Goal: Task Accomplishment & Management: Manage account settings

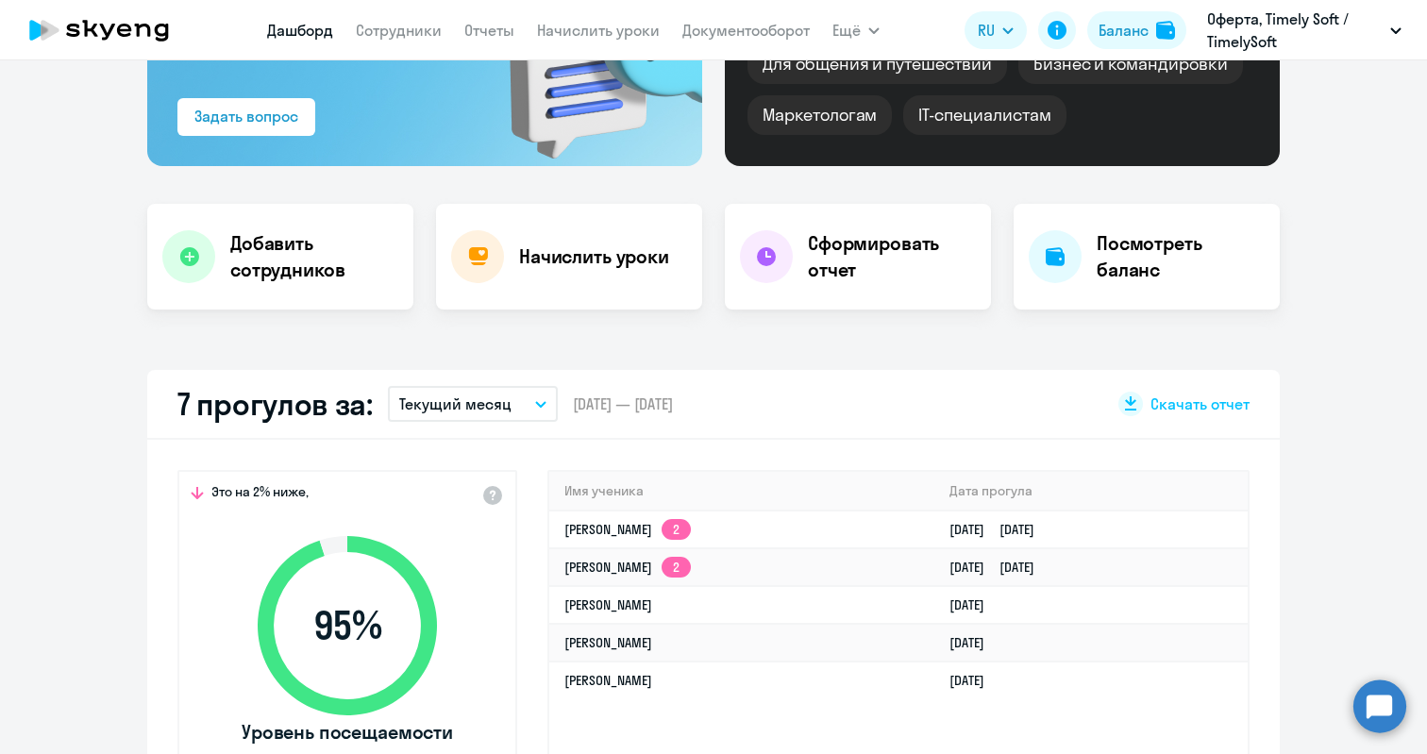
scroll to position [290, 0]
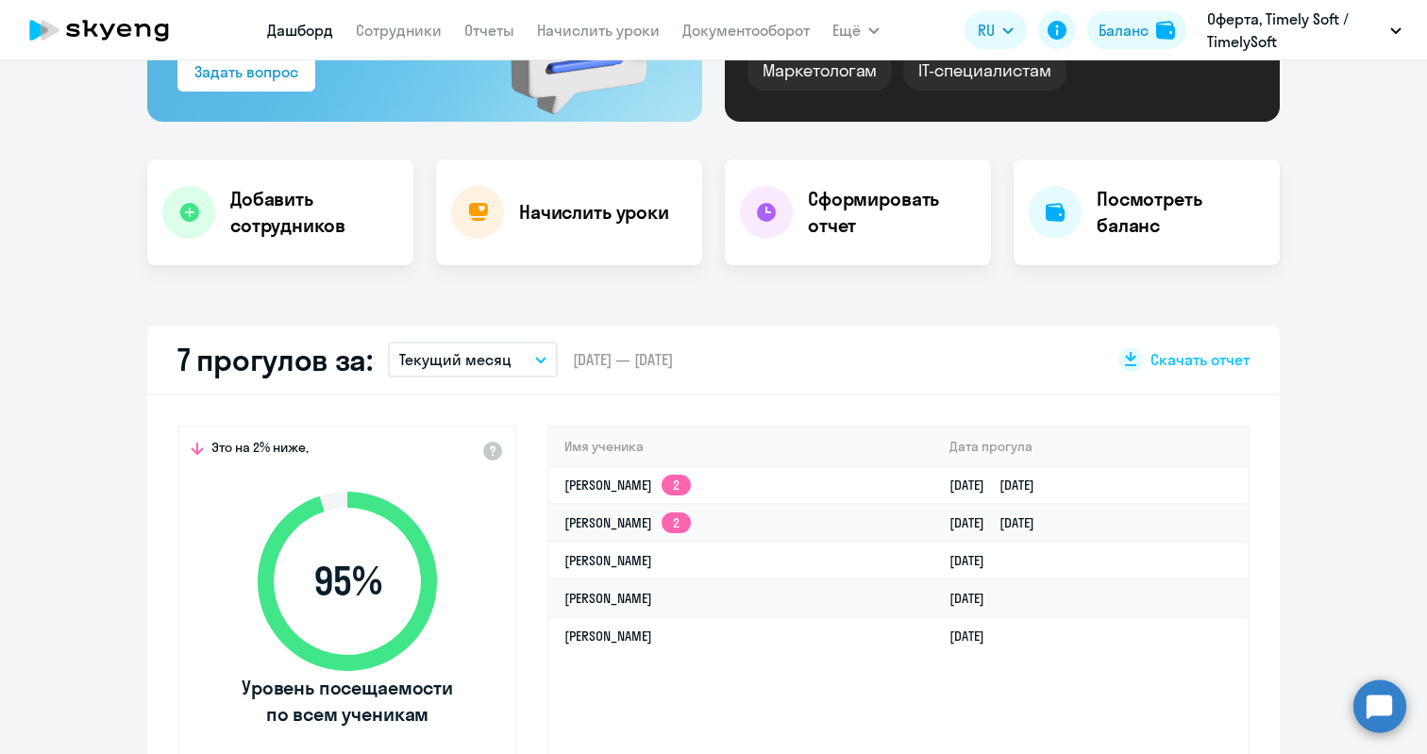
click at [535, 360] on icon "button" at bounding box center [540, 360] width 11 height 7
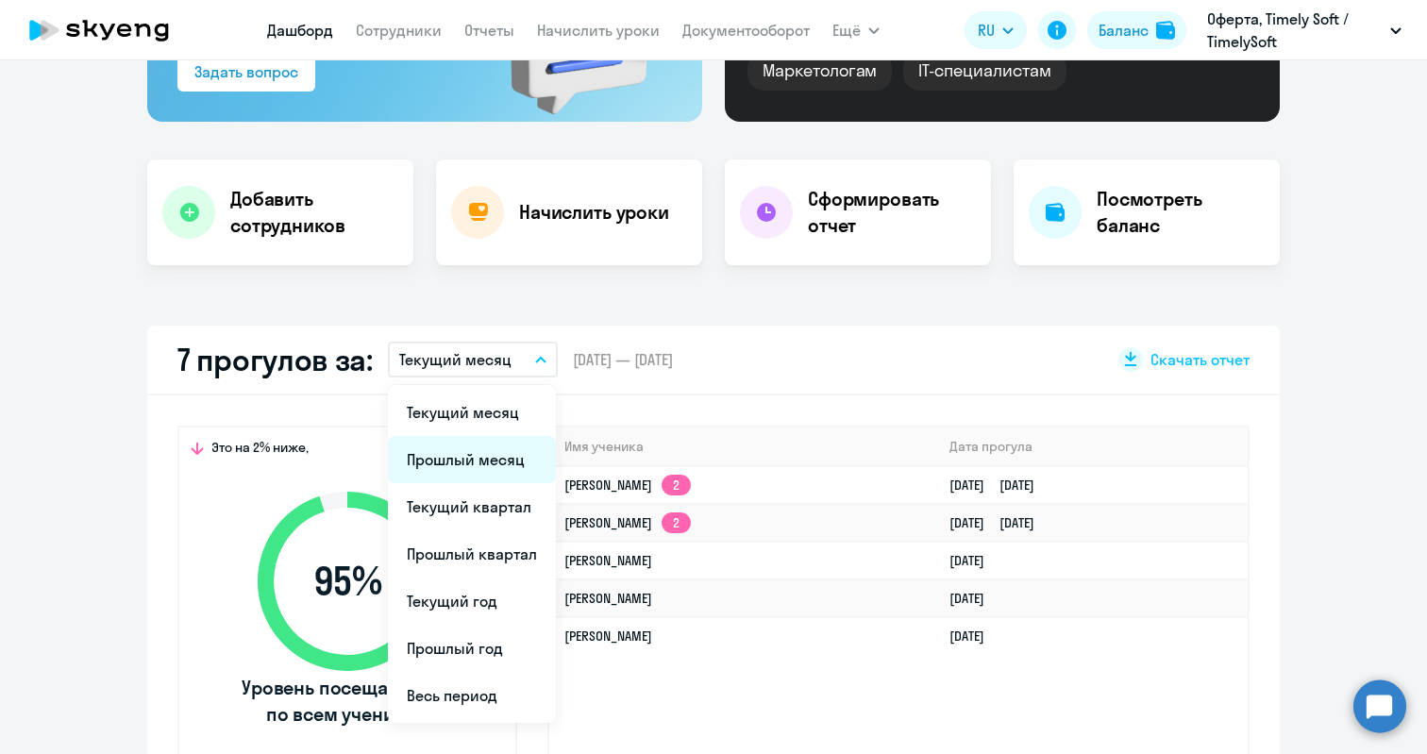
click at [460, 457] on li "Прошлый месяц" at bounding box center [472, 459] width 168 height 47
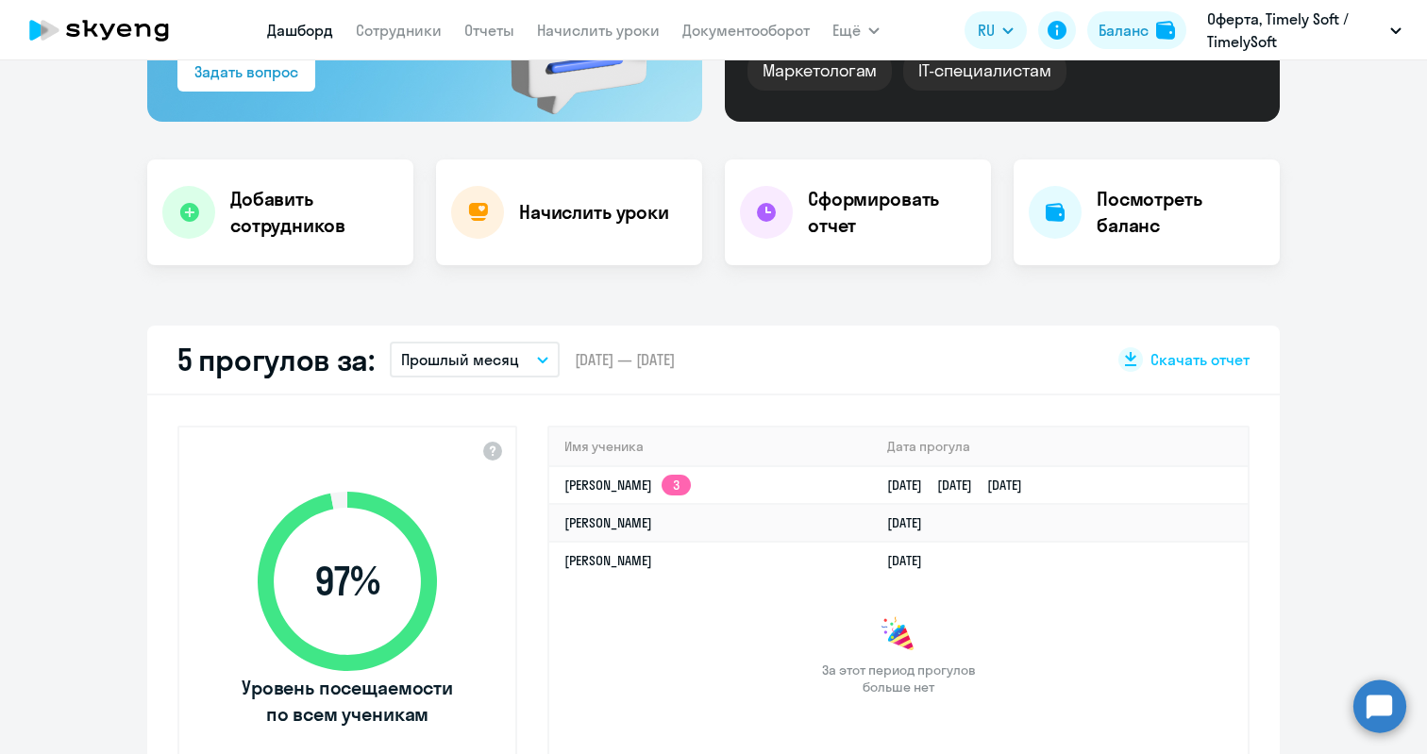
click at [537, 357] on icon "button" at bounding box center [542, 360] width 11 height 7
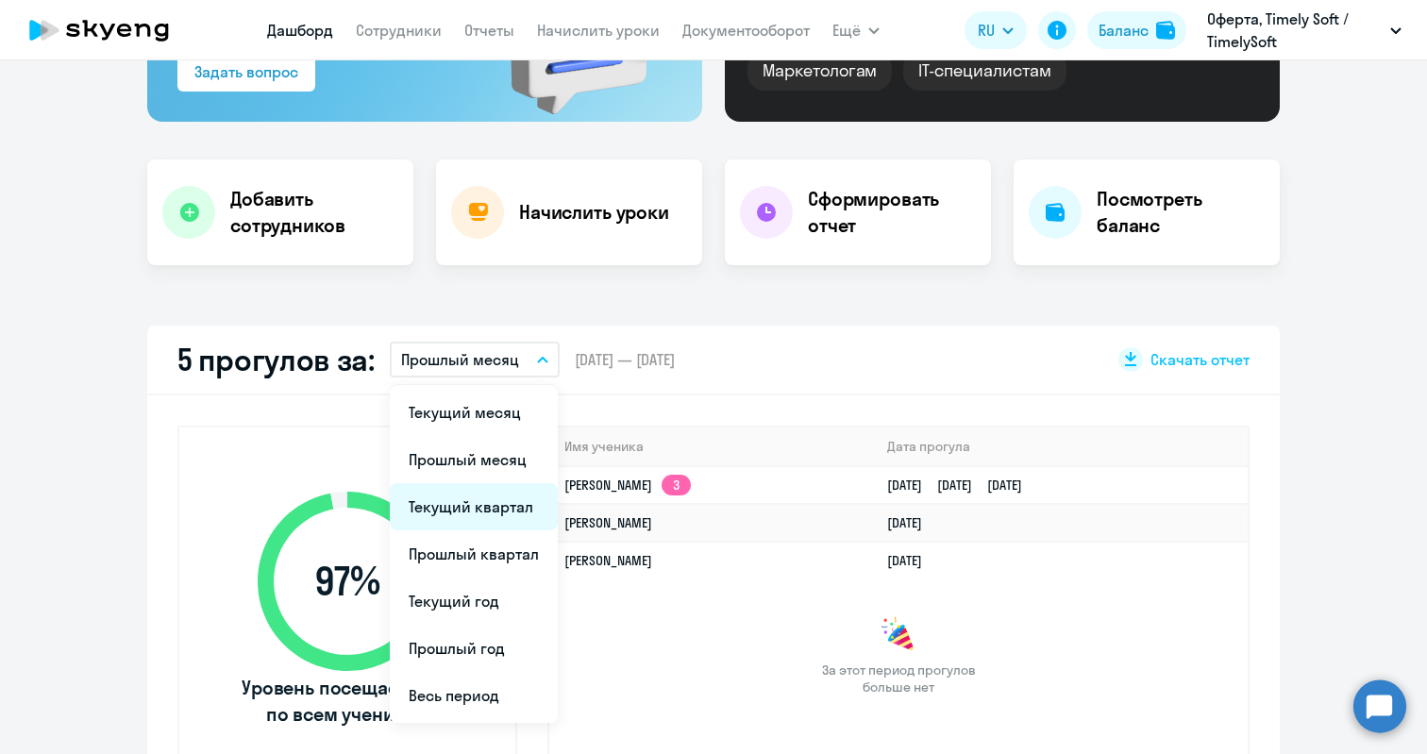
click at [468, 496] on li "Текущий квартал" at bounding box center [474, 506] width 168 height 47
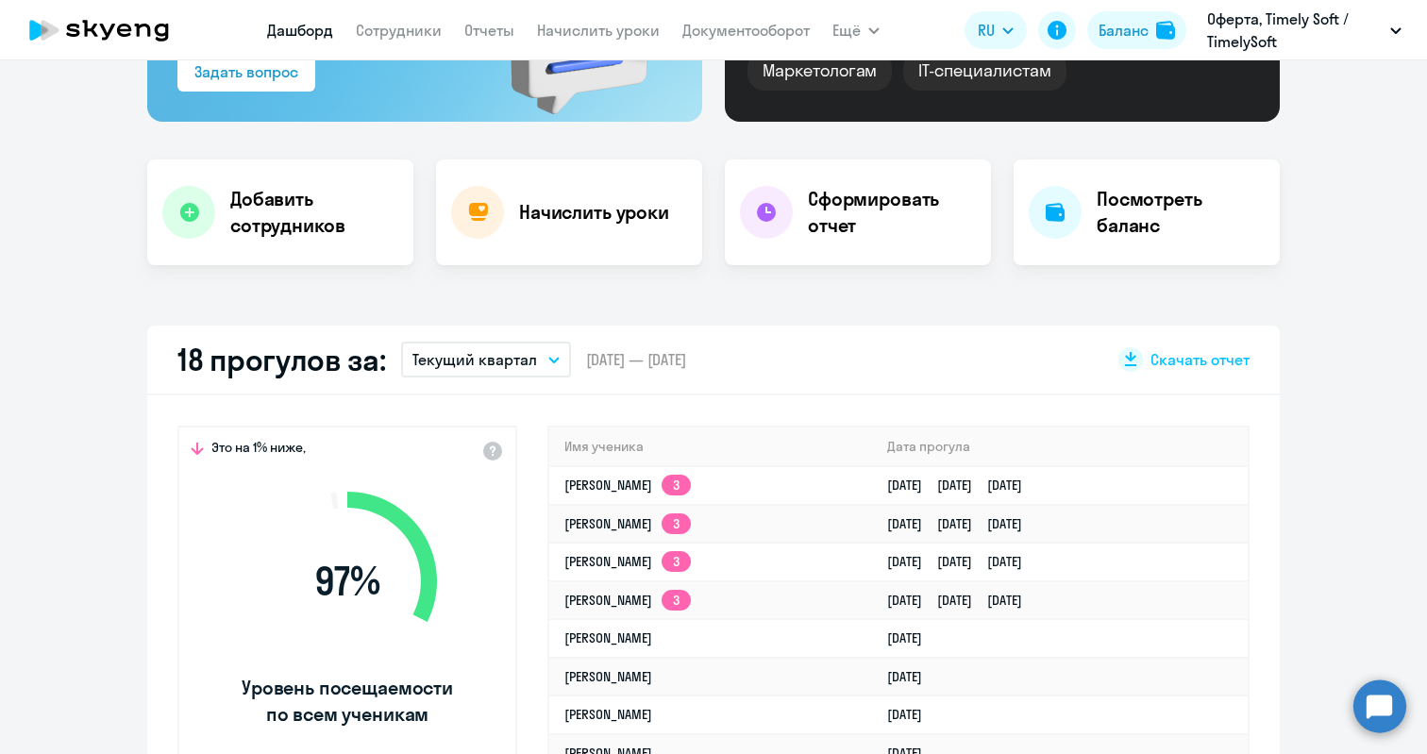
select select "30"
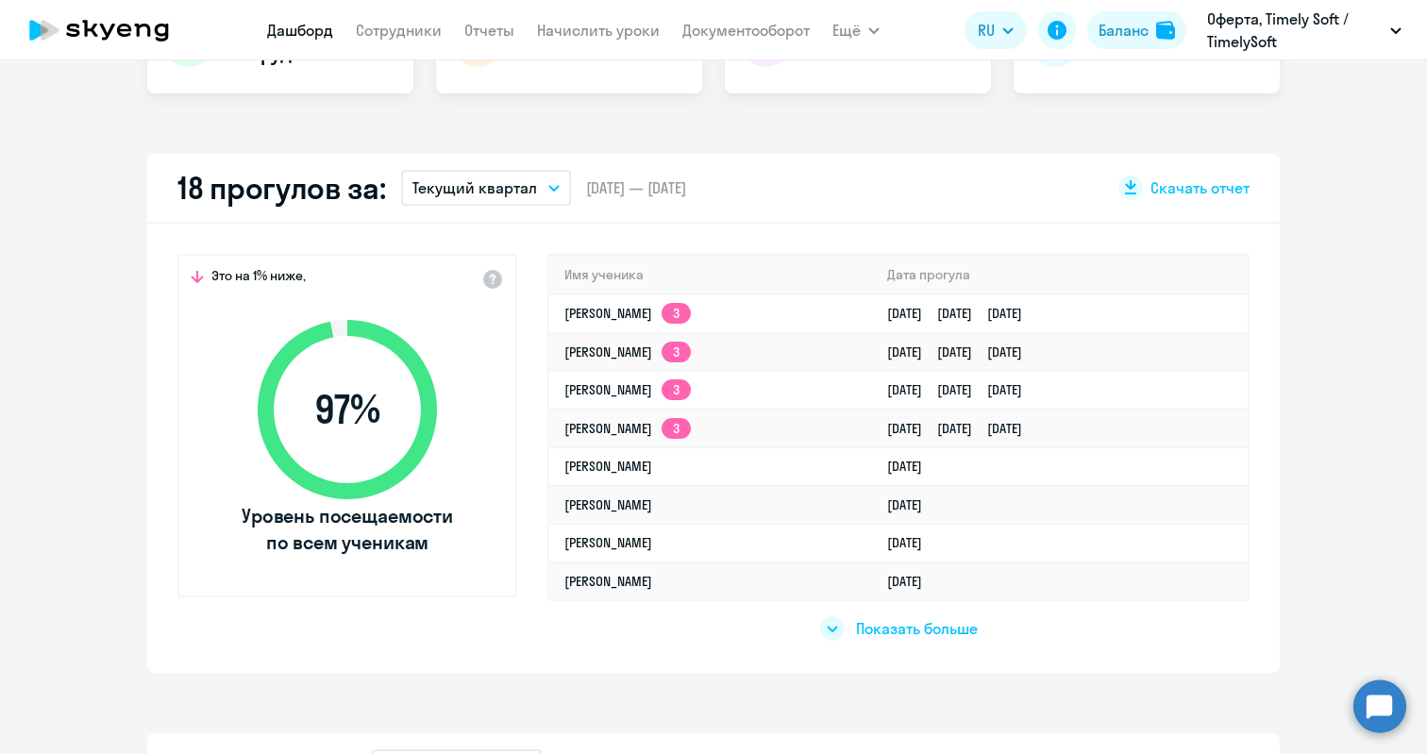
scroll to position [0, 0]
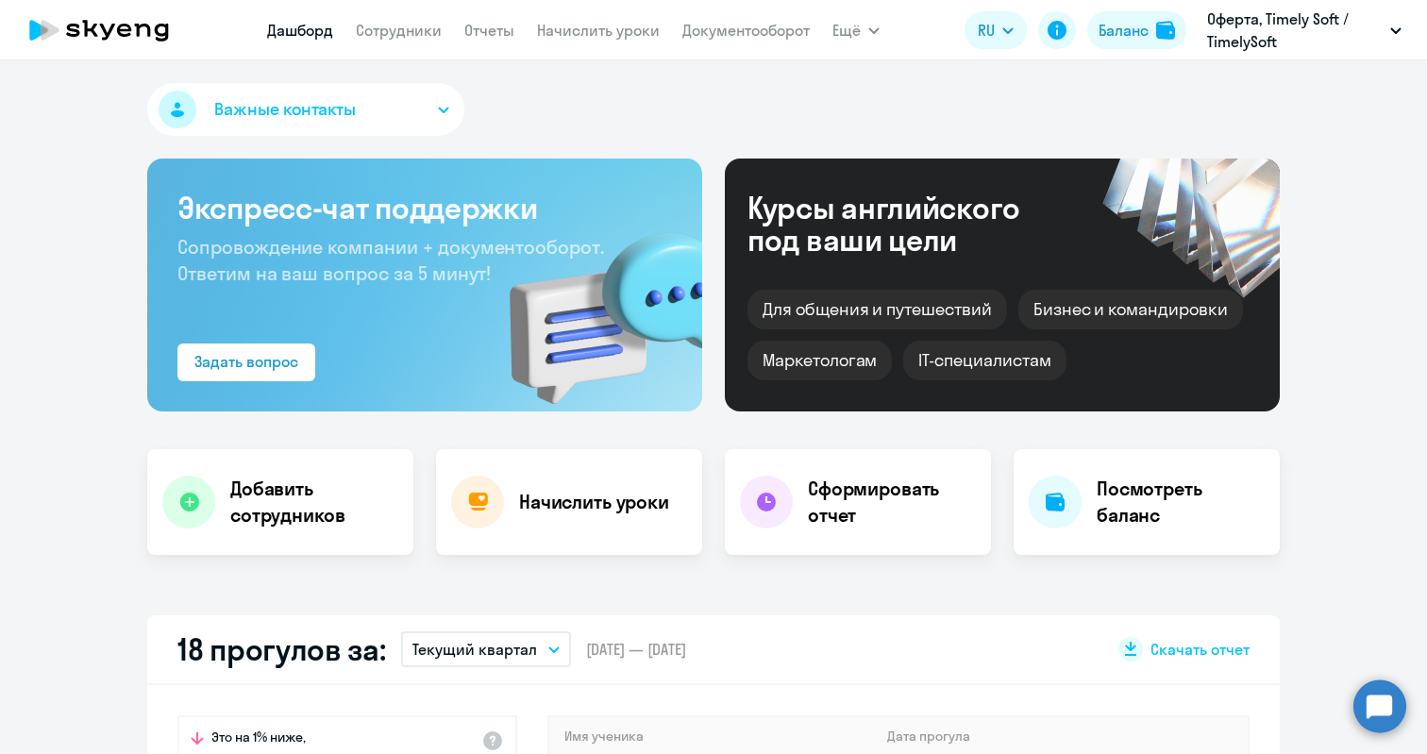
click at [385, 41] on app-menu-item-link "Сотрудники" at bounding box center [399, 31] width 86 height 24
click at [387, 34] on link "Сотрудники" at bounding box center [399, 30] width 86 height 19
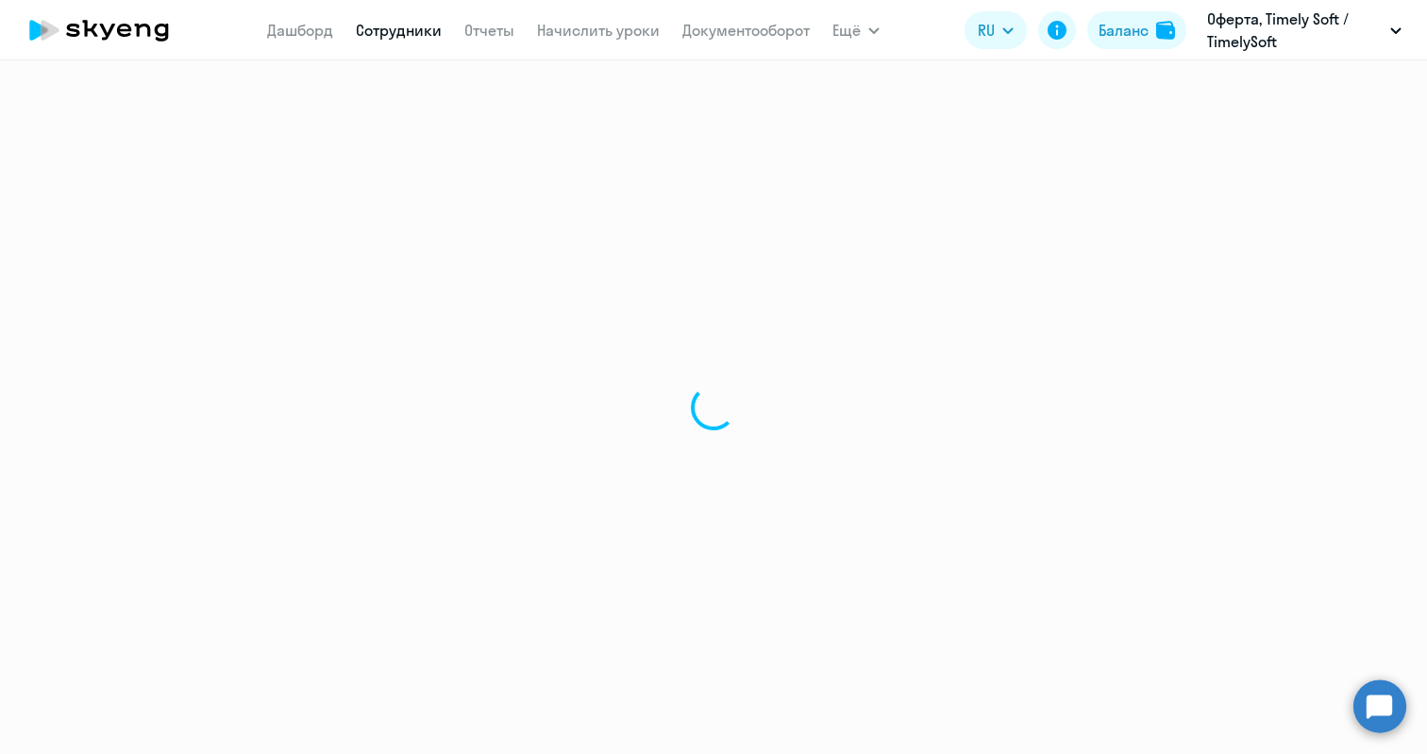
select select "30"
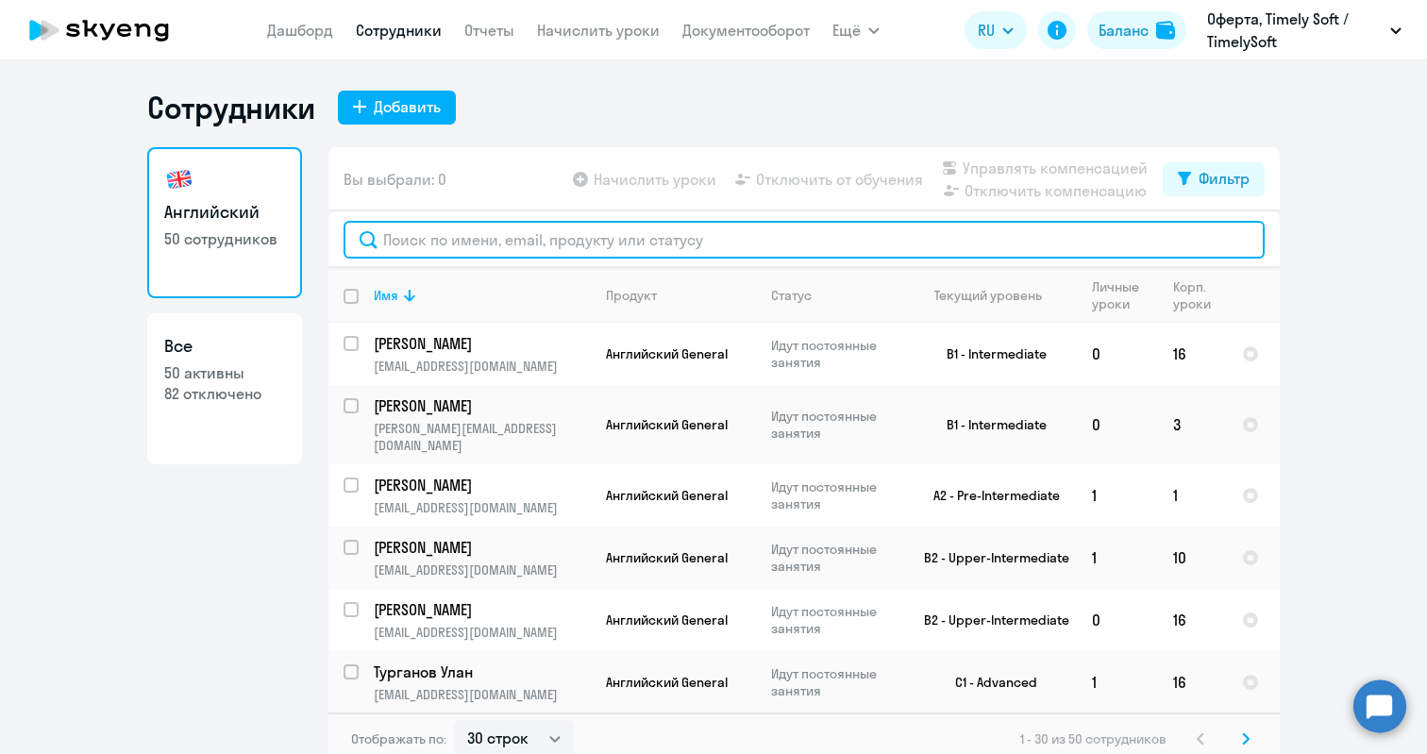
click at [440, 231] on input "text" at bounding box center [803, 240] width 921 height 38
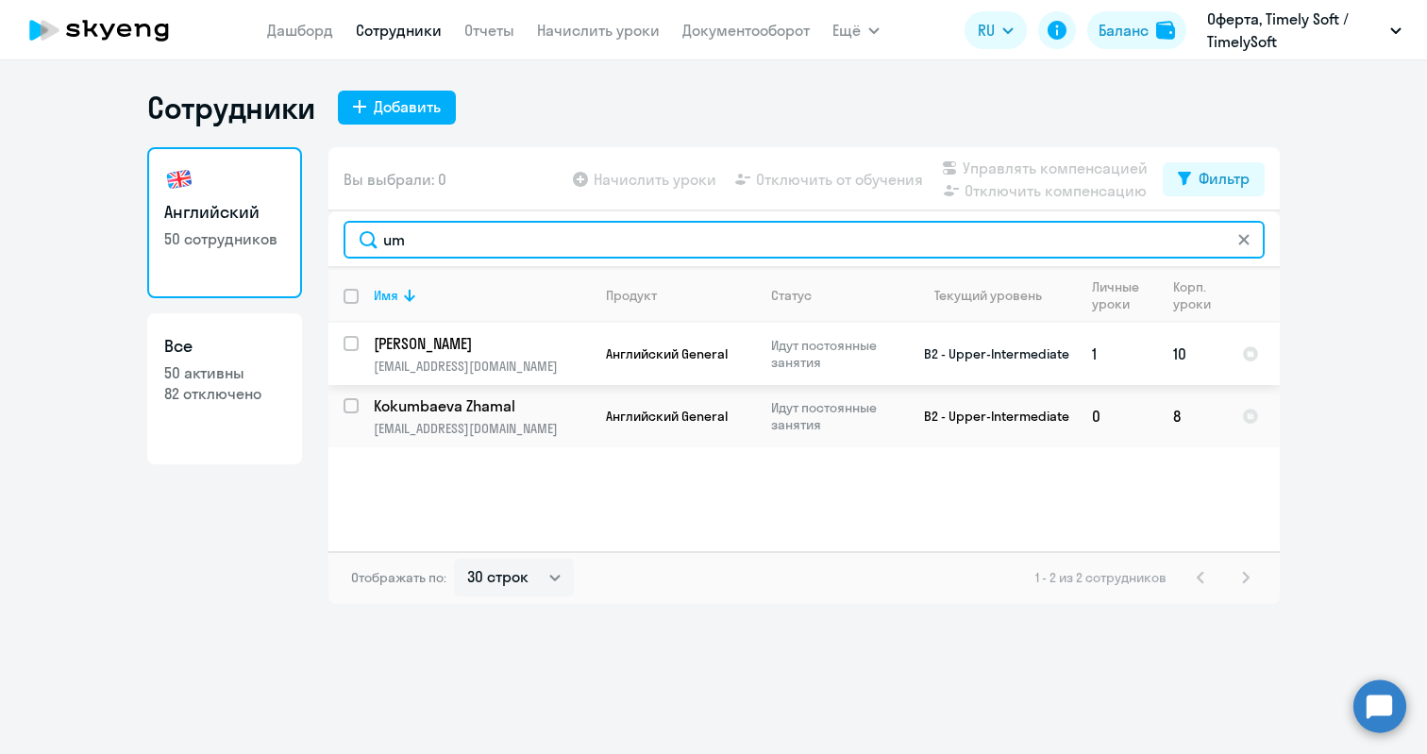
type input "um"
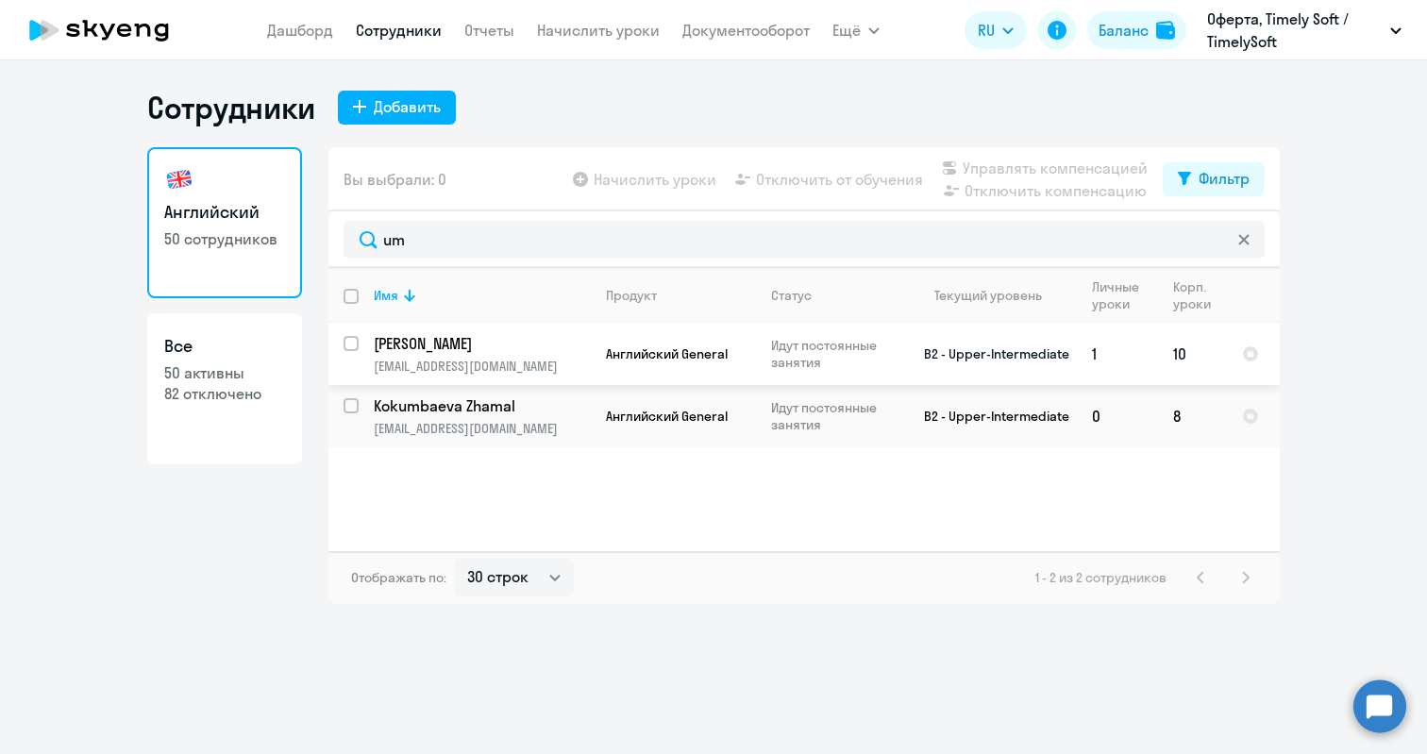
click at [357, 343] on input "select row 16556004" at bounding box center [362, 355] width 38 height 38
checkbox input "true"
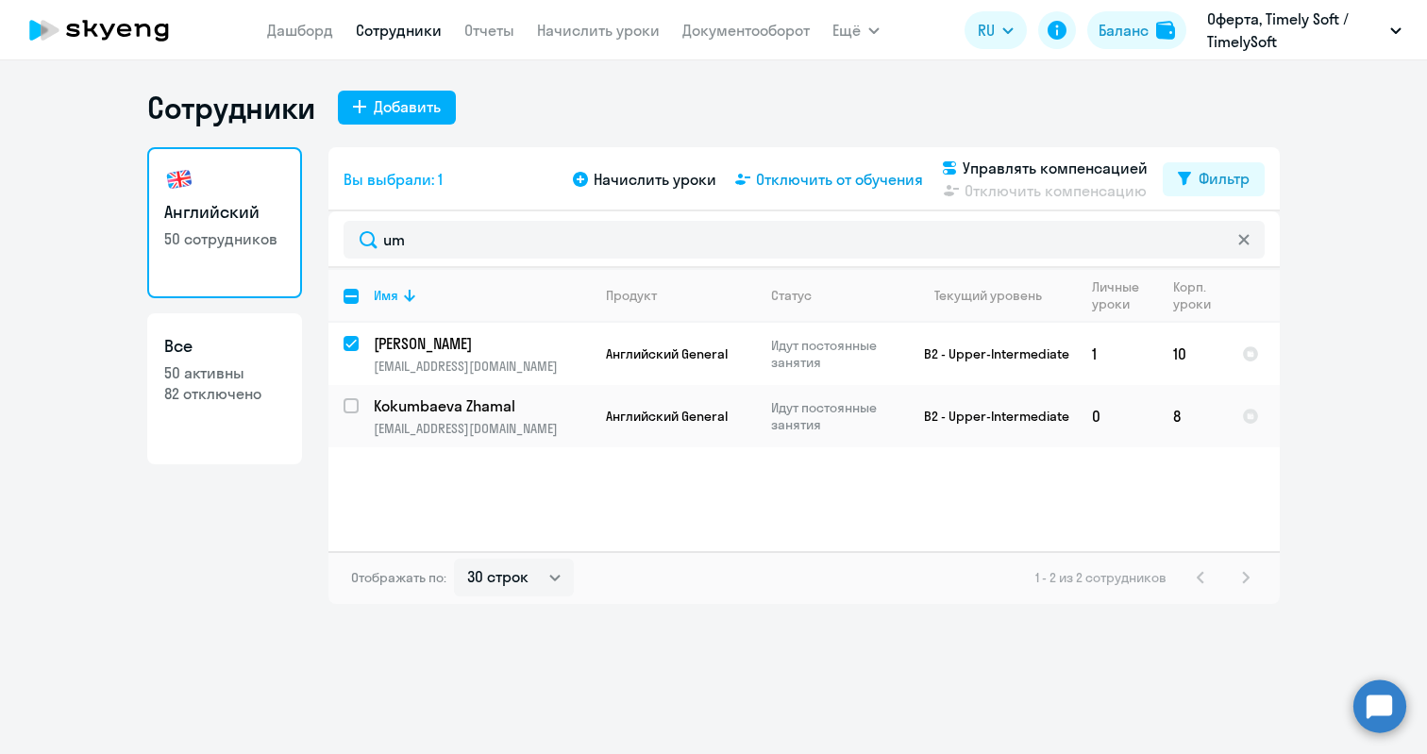
click at [790, 173] on span "Отключить от обучения" at bounding box center [839, 179] width 167 height 23
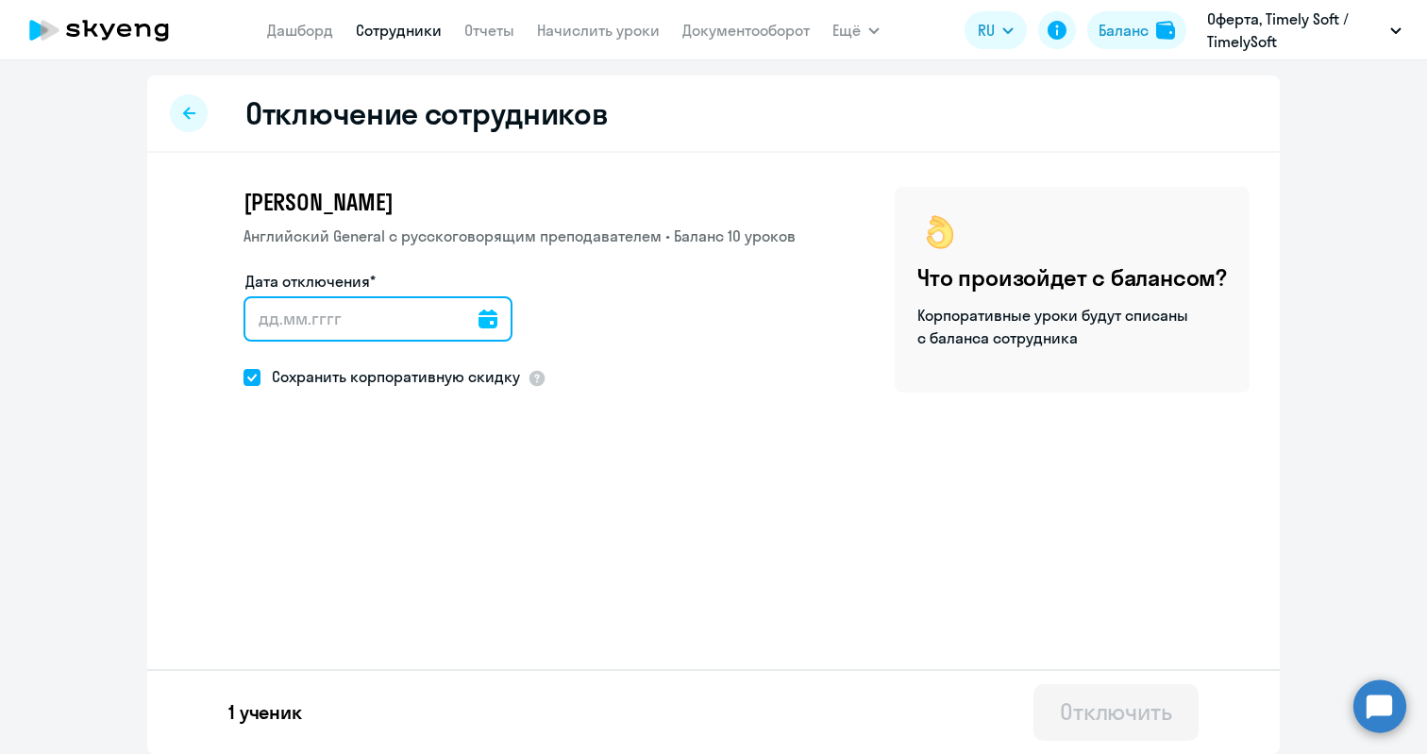
click at [322, 328] on input "Дата отключения*" at bounding box center [377, 318] width 269 height 45
click at [497, 326] on icon at bounding box center [487, 319] width 19 height 19
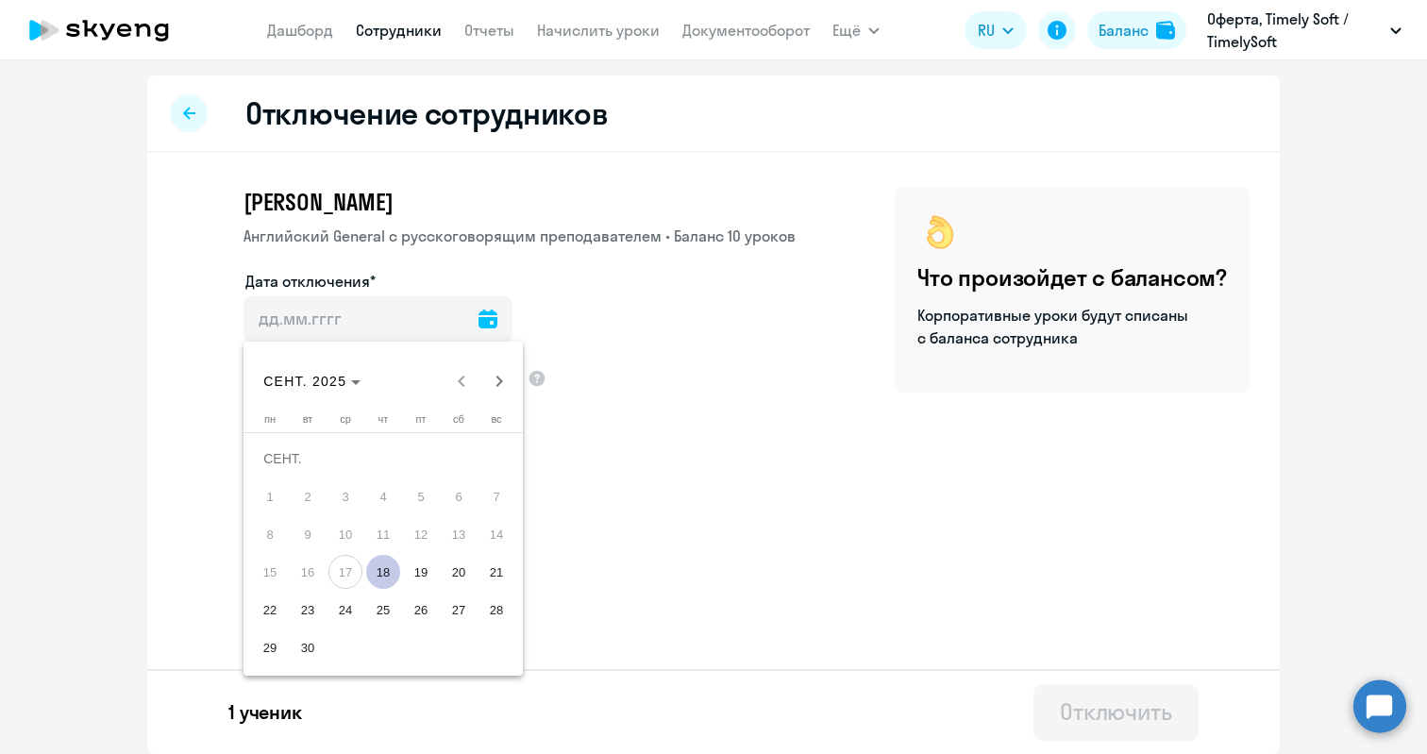
click at [389, 572] on span "18" at bounding box center [383, 572] width 34 height 34
type input "[DATE]"
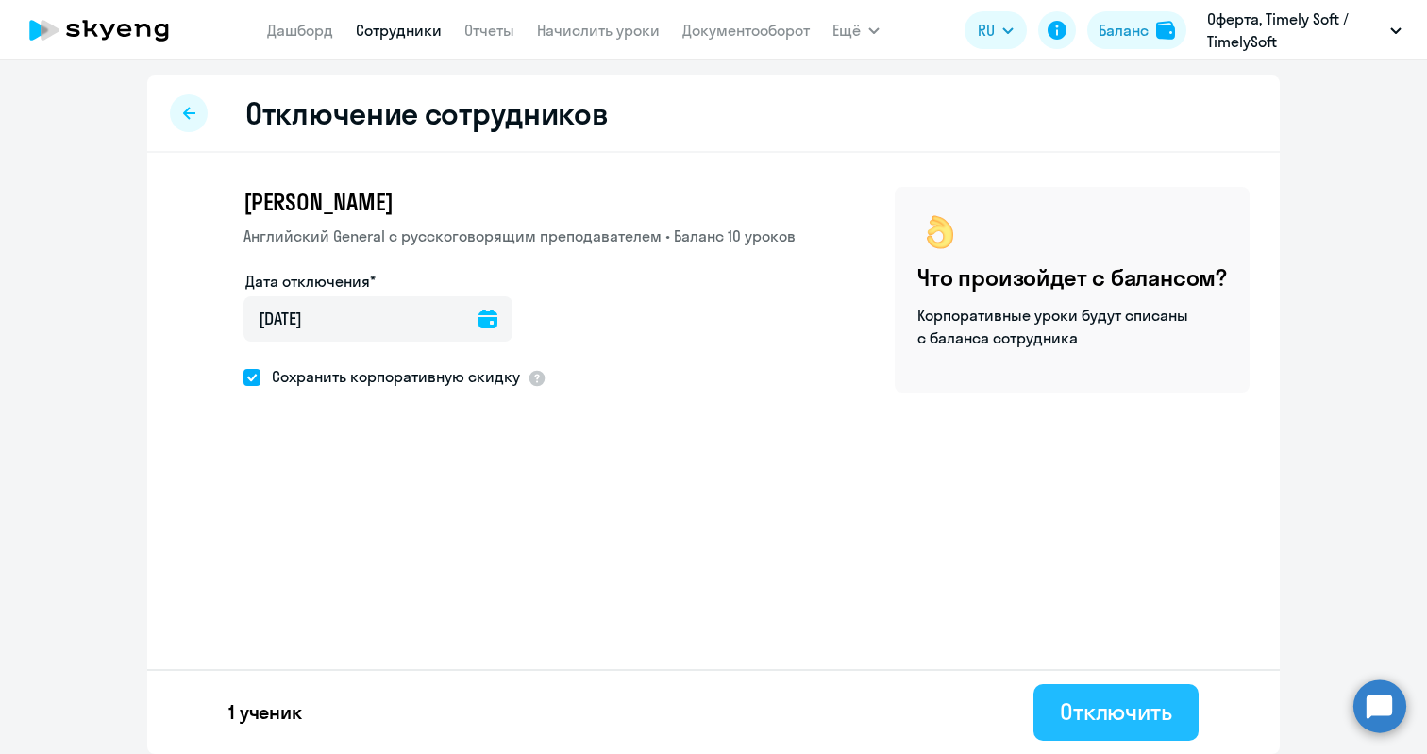
click at [1144, 707] on div "Отключить" at bounding box center [1116, 711] width 112 height 30
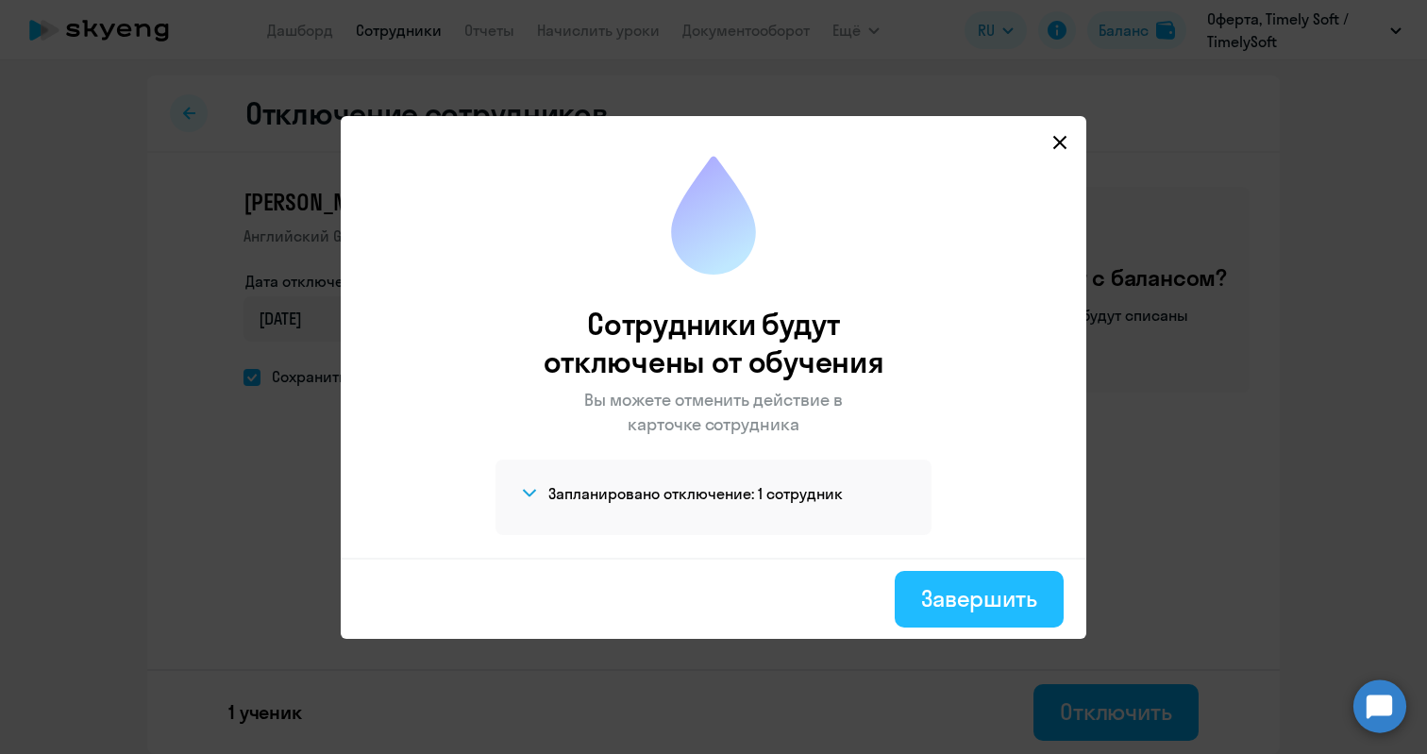
click at [995, 603] on div "Завершить" at bounding box center [979, 598] width 116 height 30
select select "30"
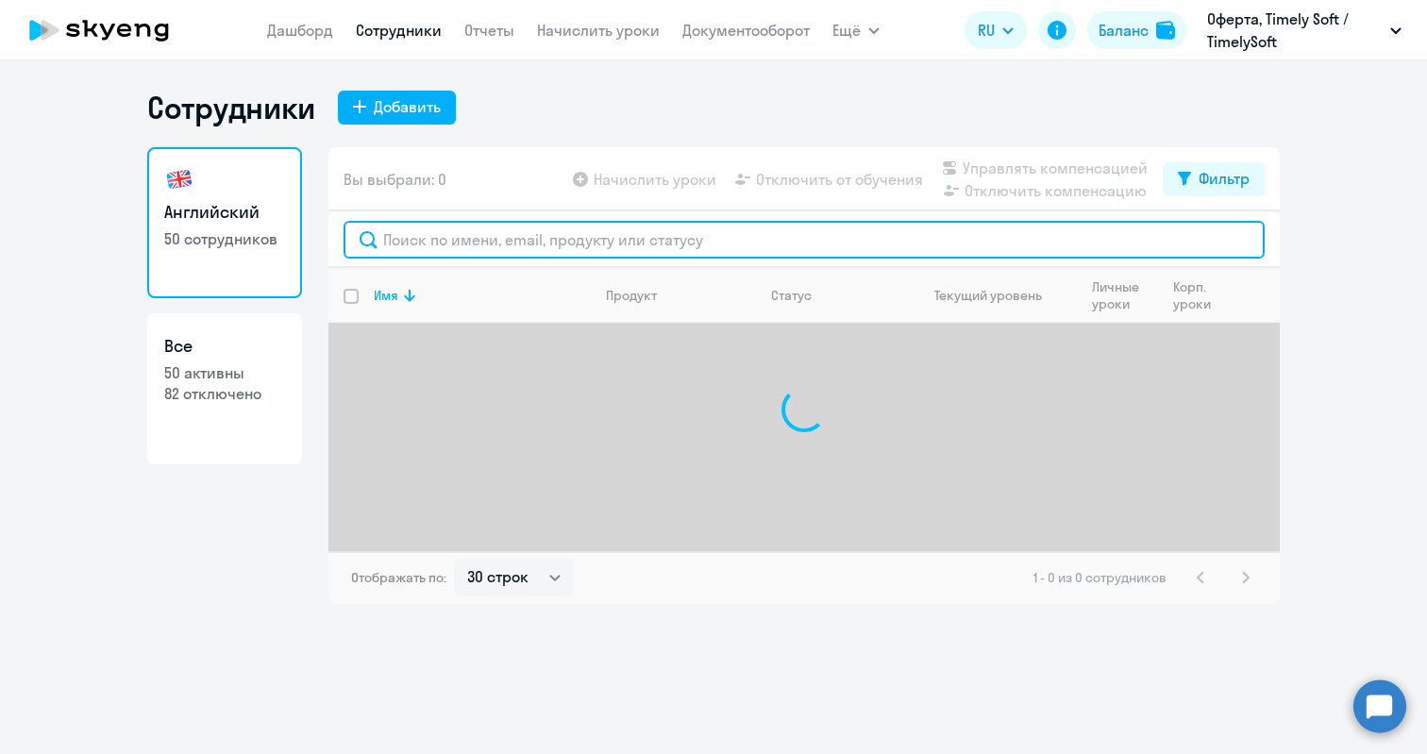
click at [446, 243] on input "text" at bounding box center [803, 240] width 921 height 38
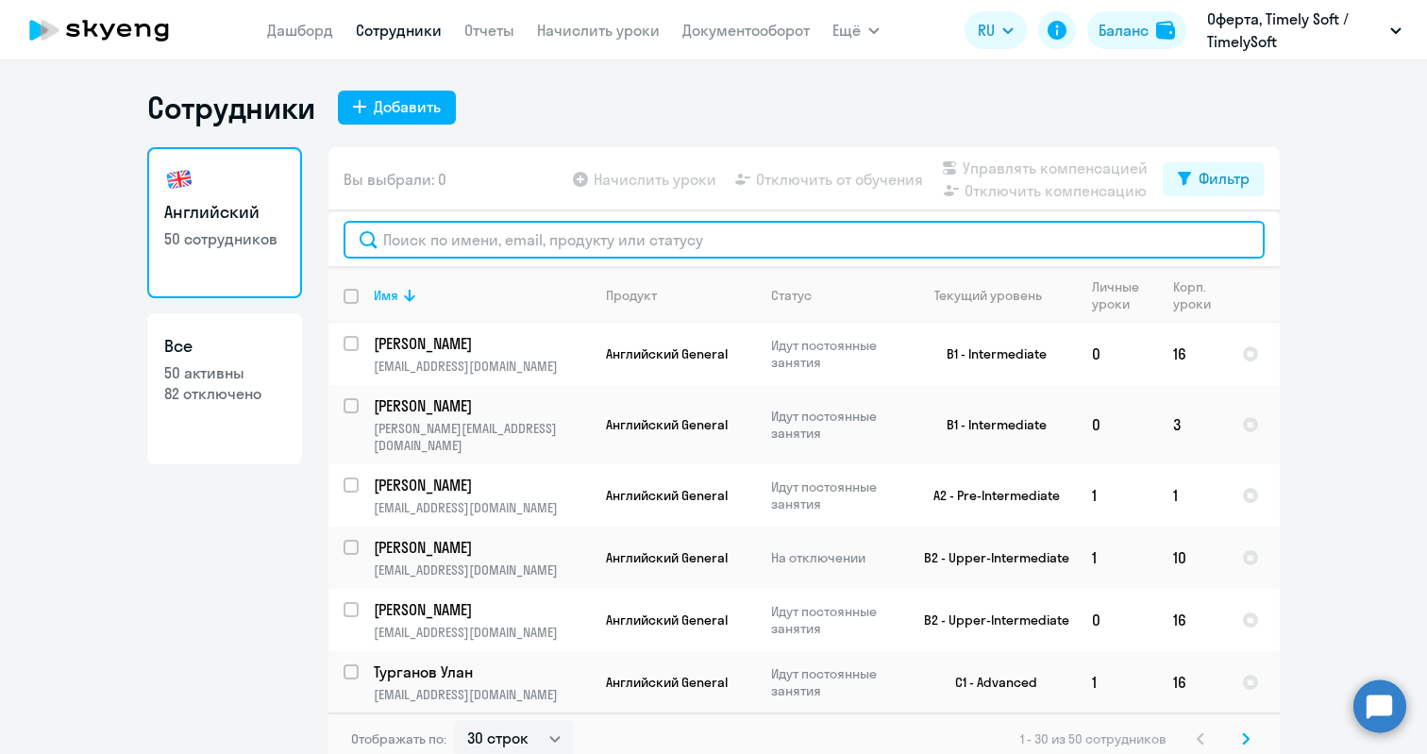
type input ","
type input "u"
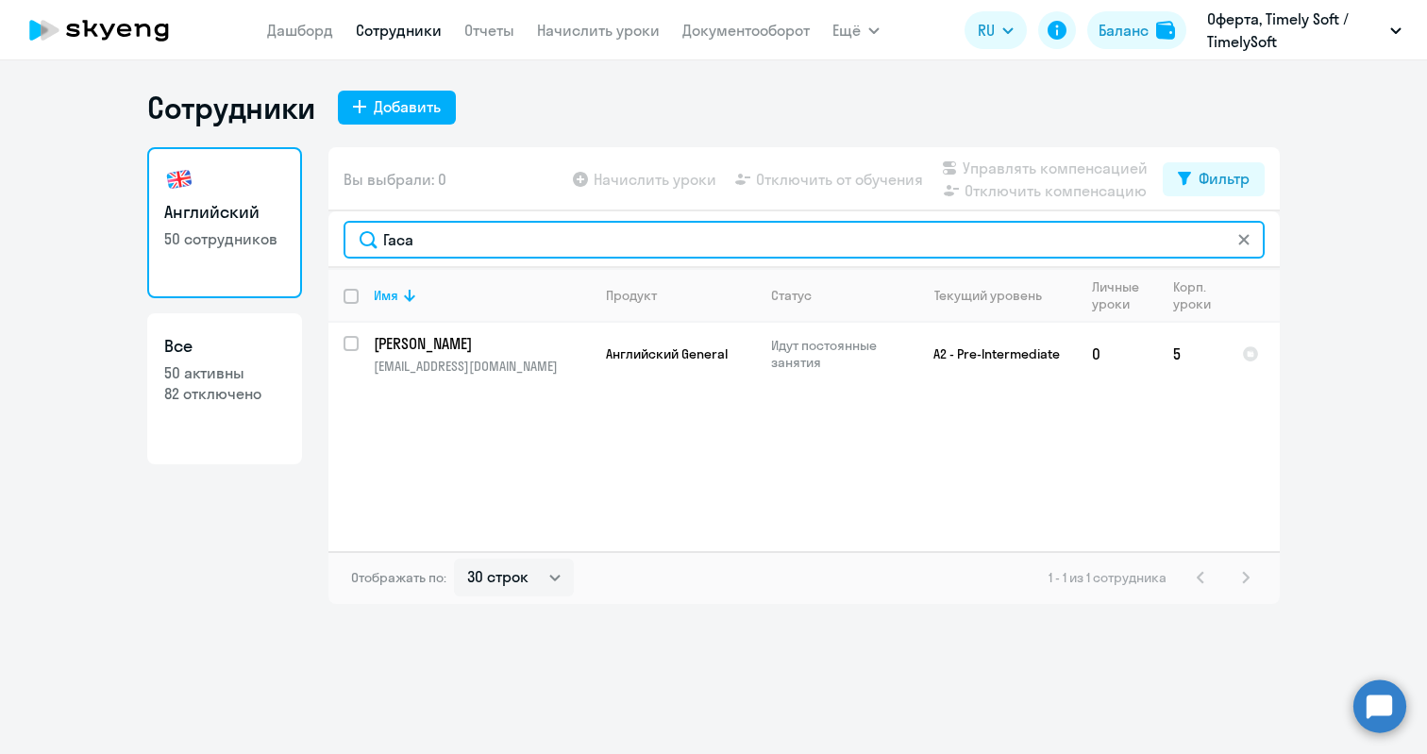
type input "Гаса"
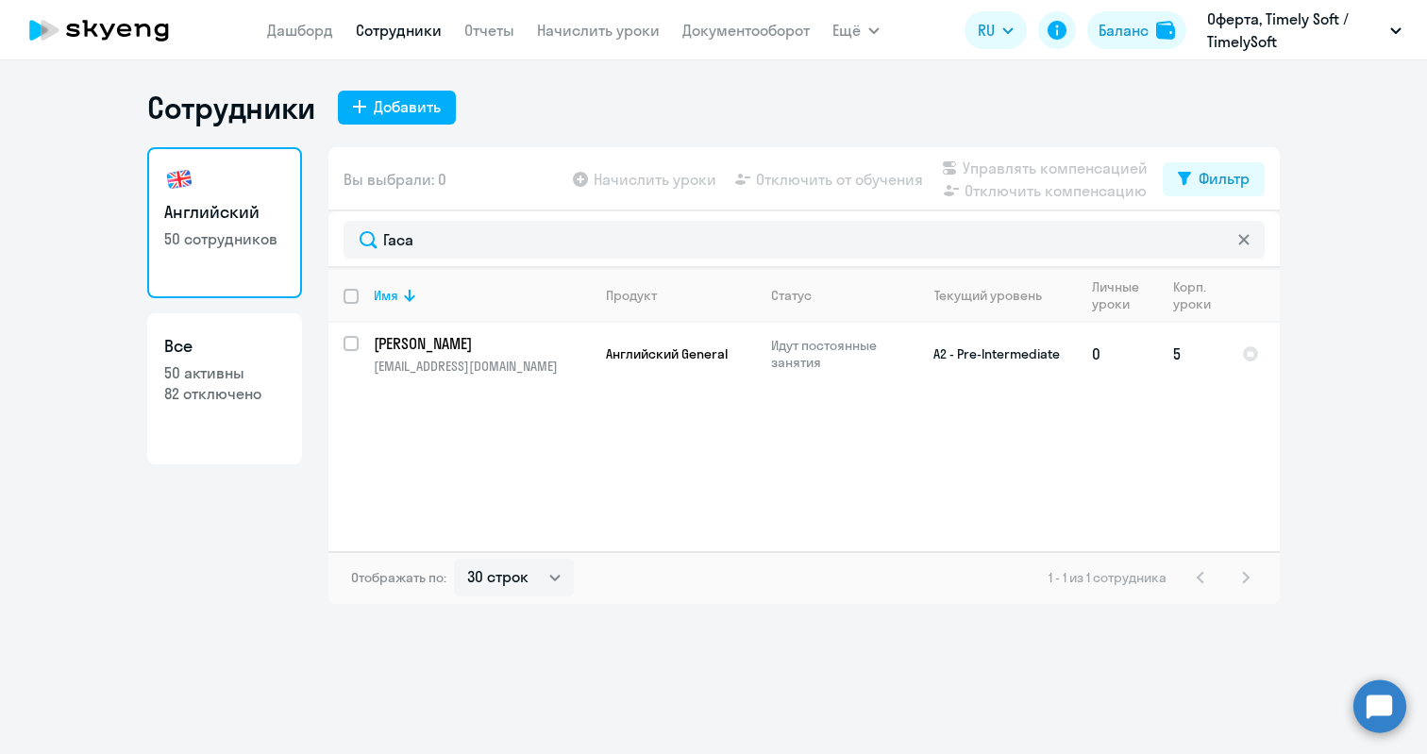
drag, startPoint x: 447, startPoint y: 241, endPoint x: 349, endPoint y: 345, distance: 143.5
click at [349, 345] on input "select row 39981940" at bounding box center [362, 355] width 38 height 38
checkbox input "true"
checkbox input "false"
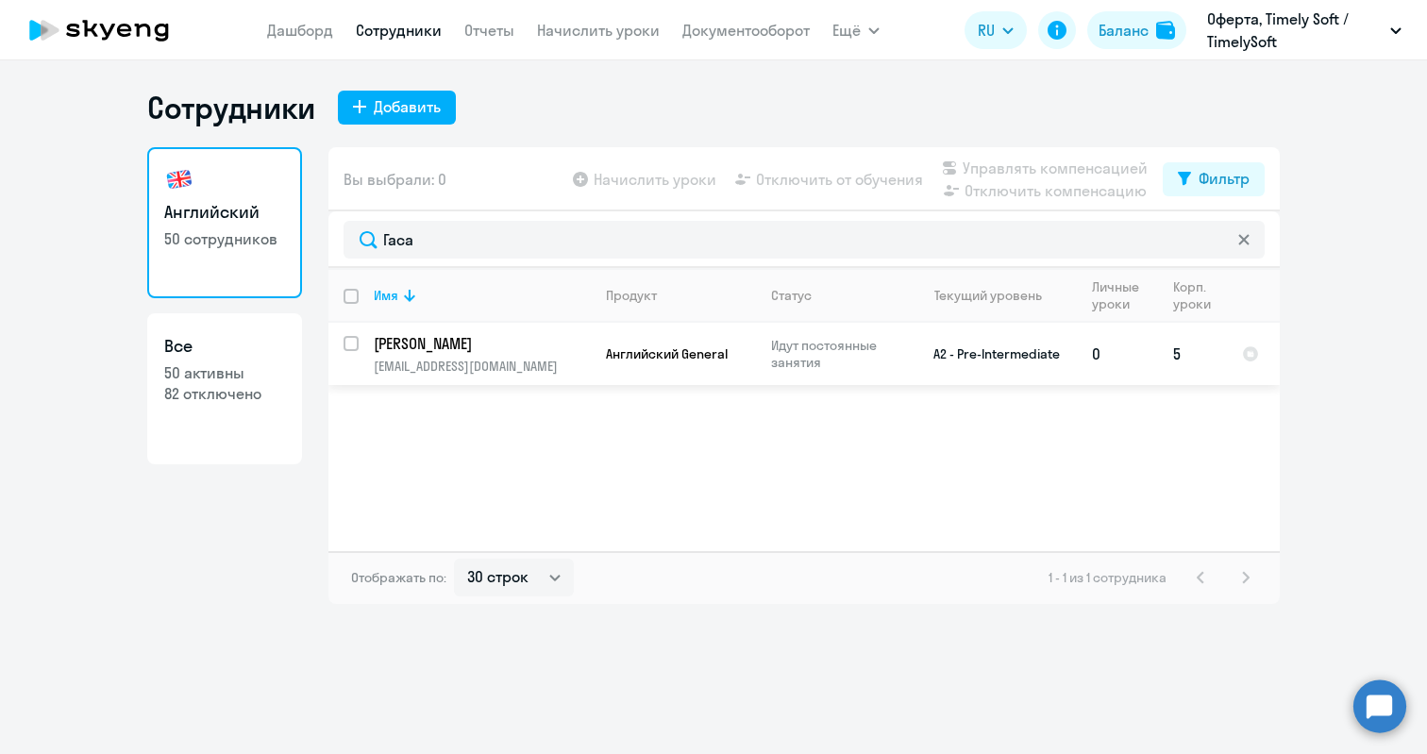
click at [353, 340] on input "select row 39981940" at bounding box center [362, 355] width 38 height 38
checkbox input "true"
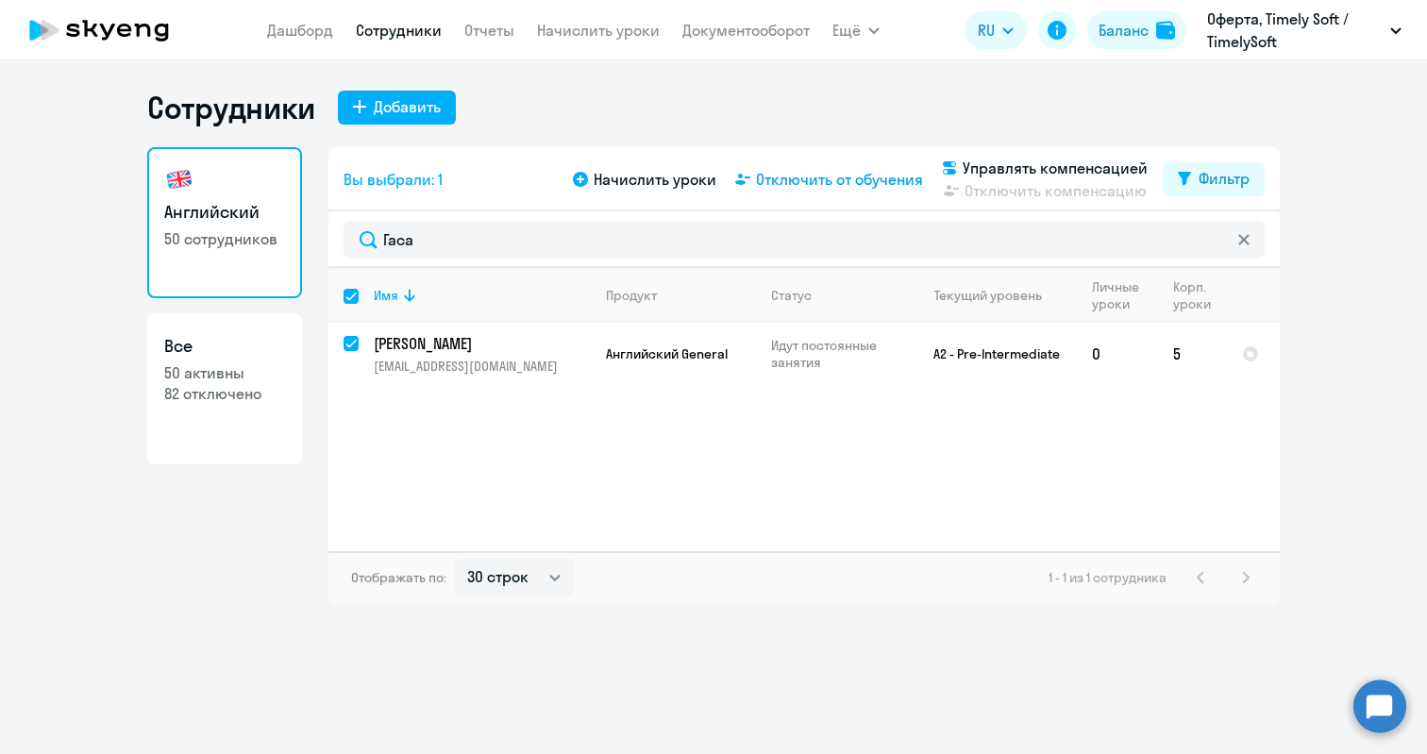
click at [850, 176] on span "Отключить от обучения" at bounding box center [839, 179] width 167 height 23
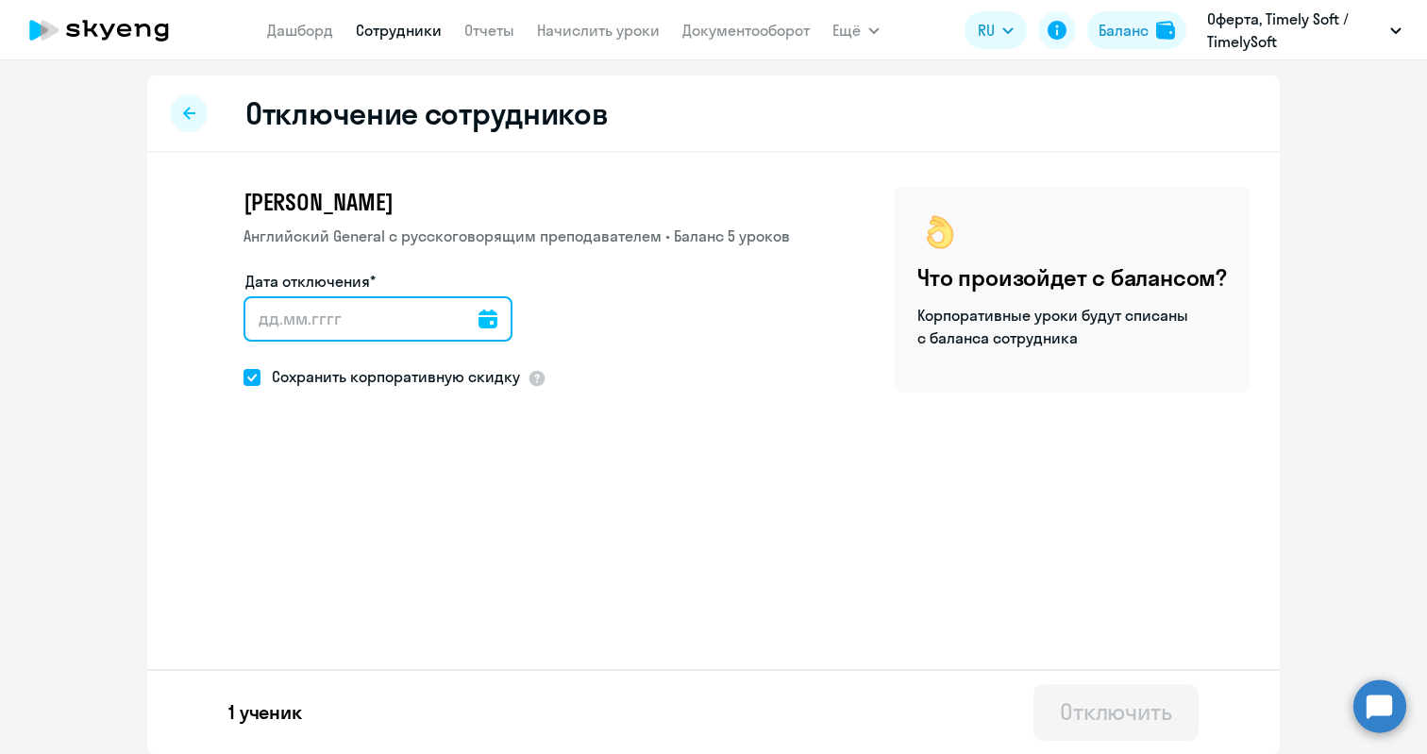
click at [355, 322] on input "Дата отключения*" at bounding box center [377, 318] width 269 height 45
click at [497, 326] on icon at bounding box center [487, 319] width 19 height 19
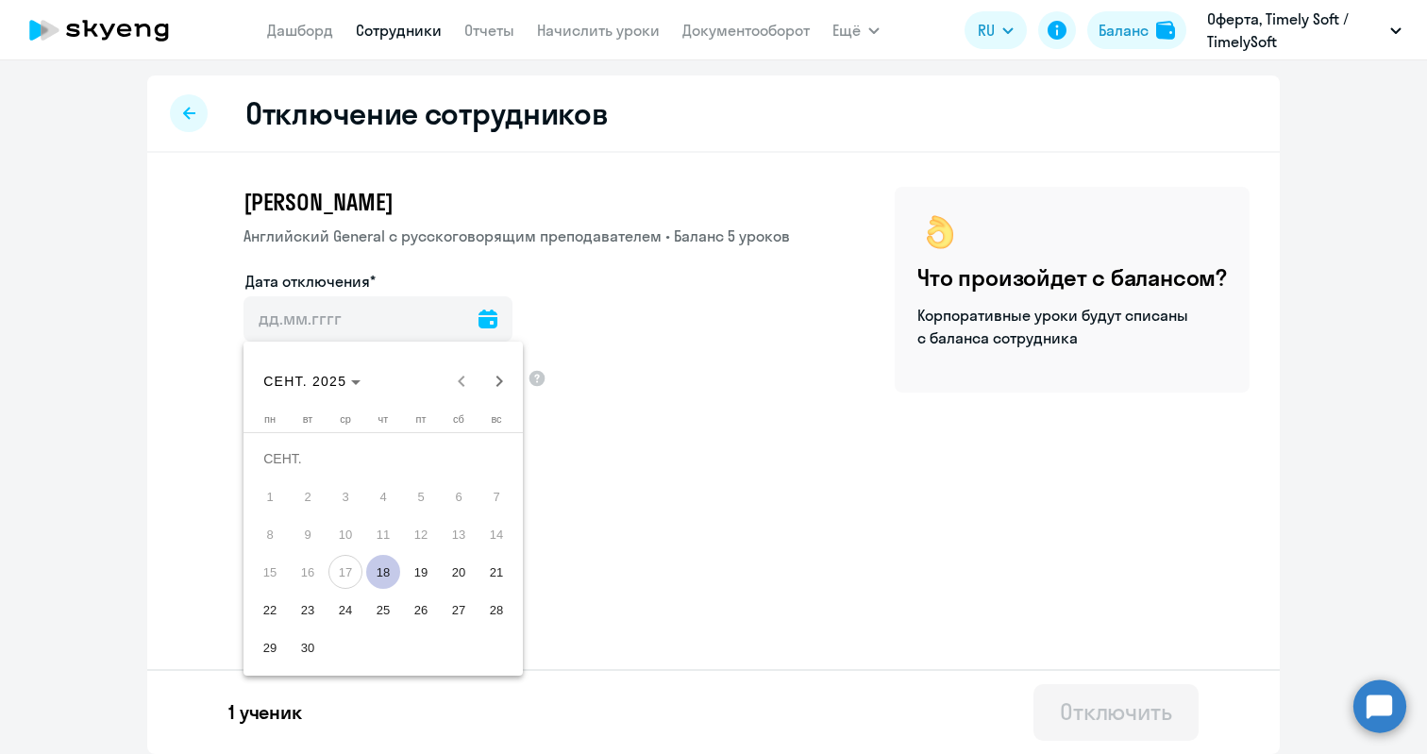
click at [378, 574] on span "18" at bounding box center [383, 572] width 34 height 34
type input "[DATE]"
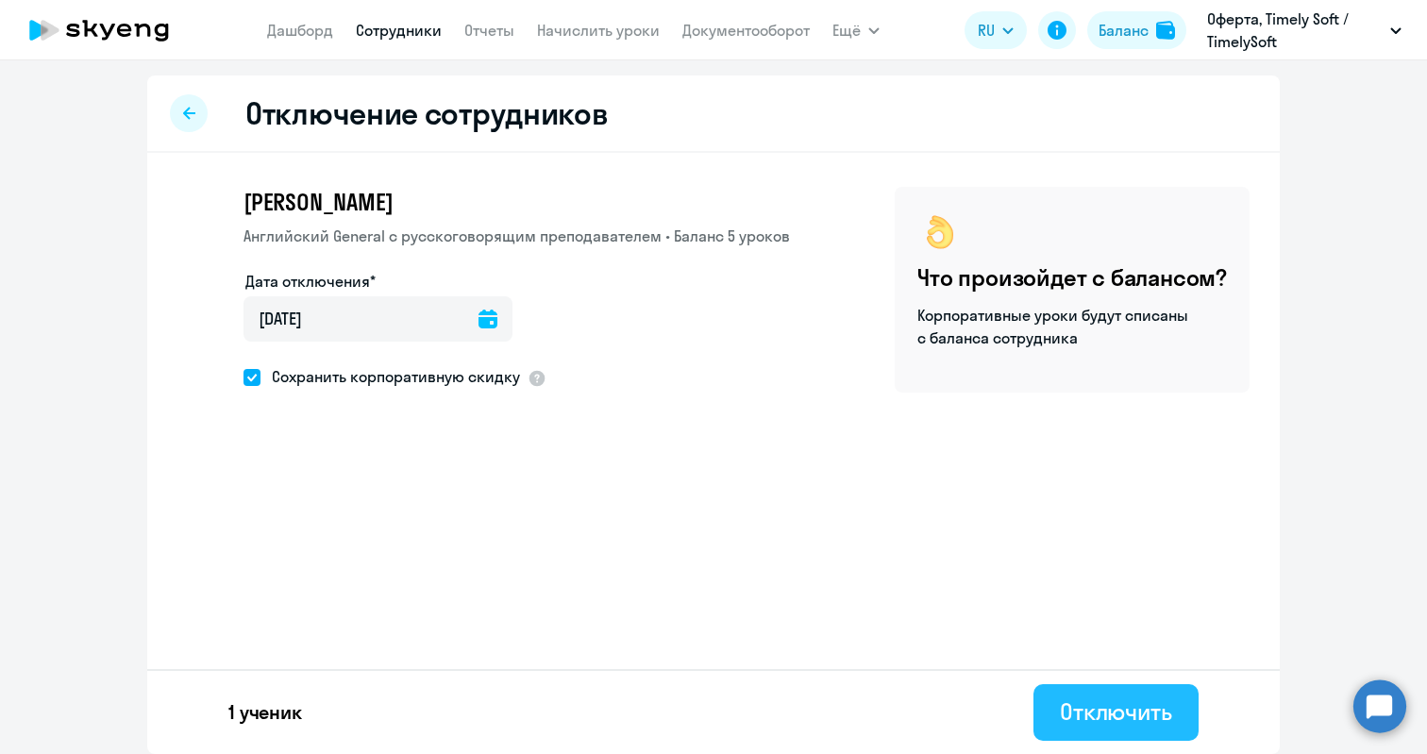
click at [1079, 715] on div "Отключить" at bounding box center [1116, 711] width 112 height 30
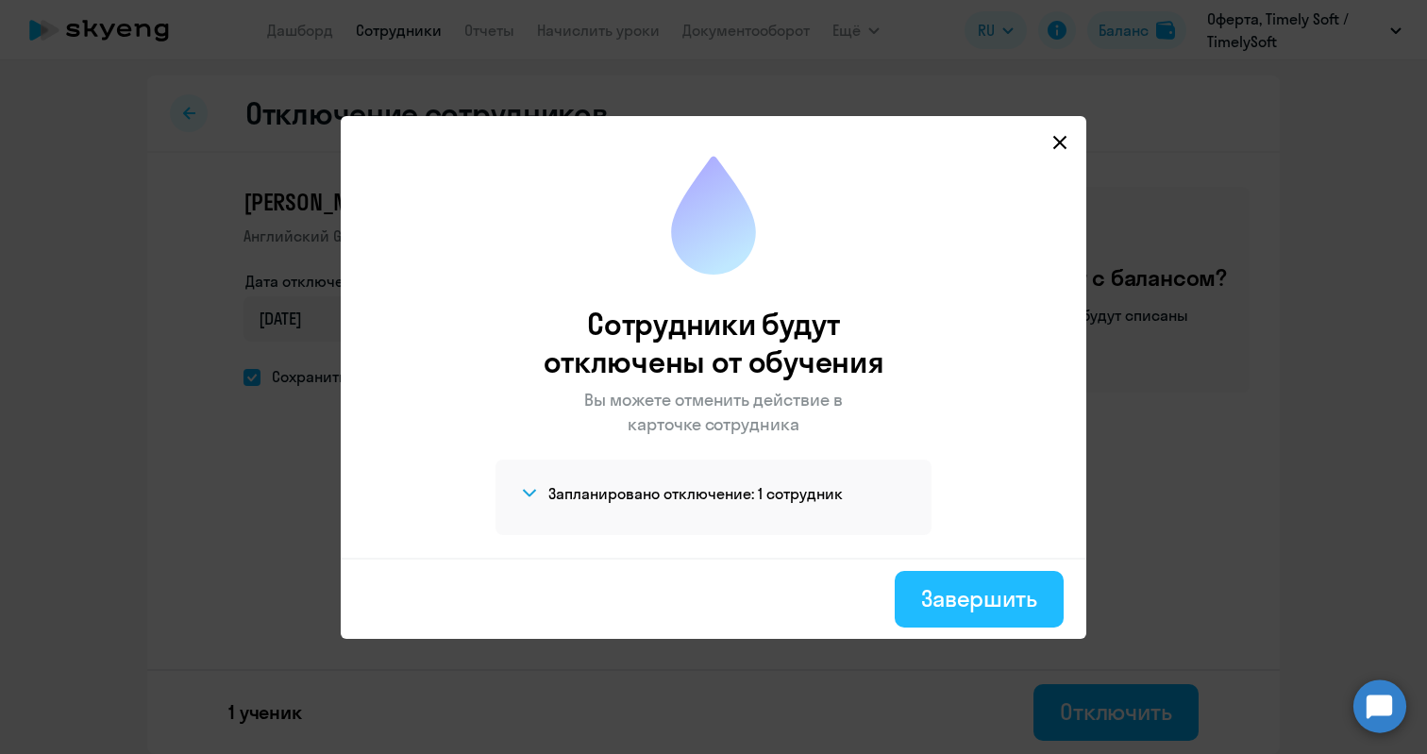
click at [959, 594] on div "Завершить" at bounding box center [979, 598] width 116 height 30
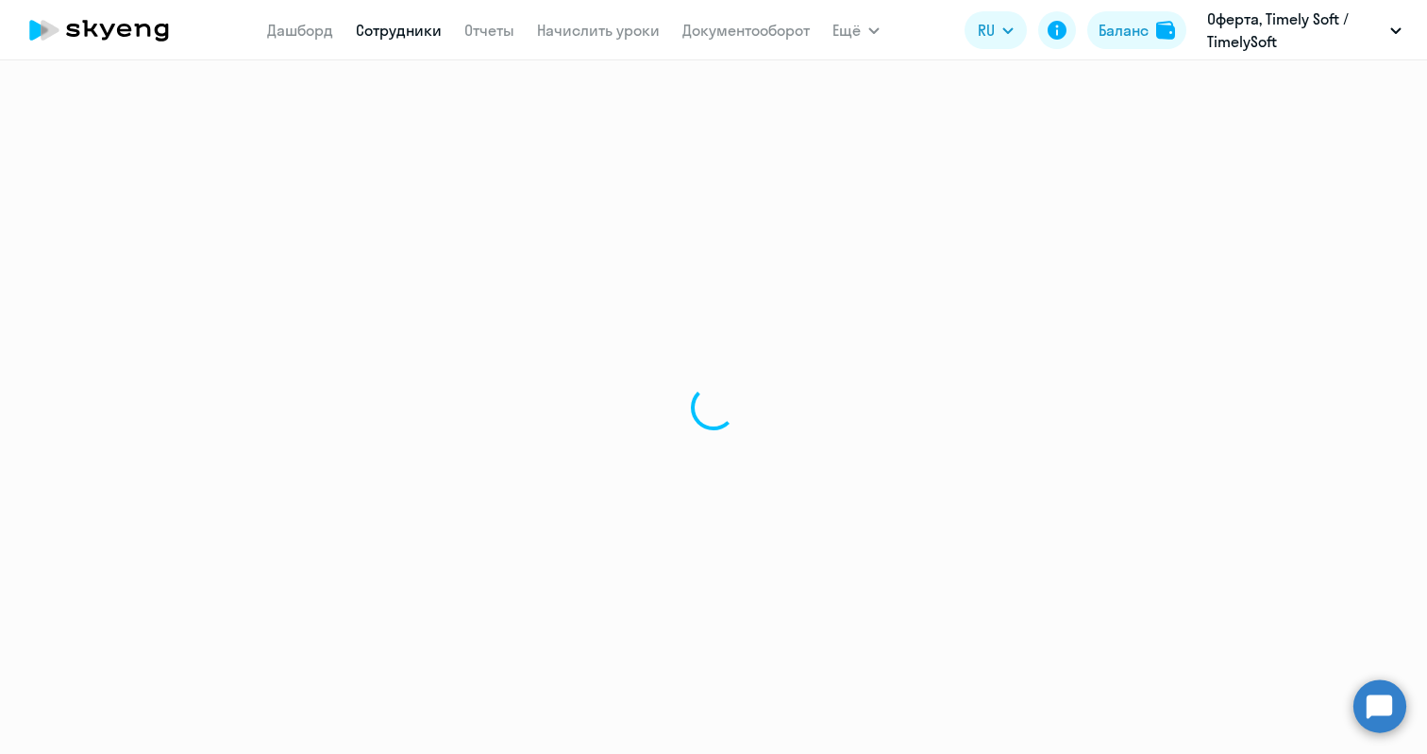
select select "30"
